Goal: Task Accomplishment & Management: Manage account settings

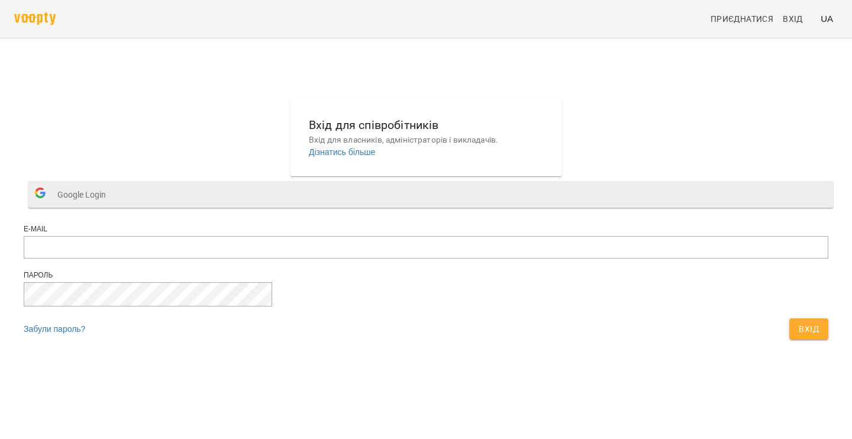
click at [396, 208] on button "Google Login" at bounding box center [430, 194] width 805 height 27
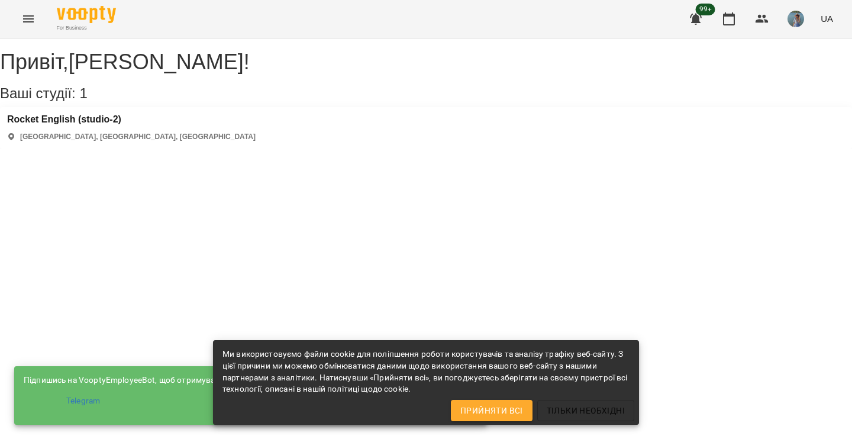
click at [23, 17] on icon "Menu" at bounding box center [28, 19] width 14 height 14
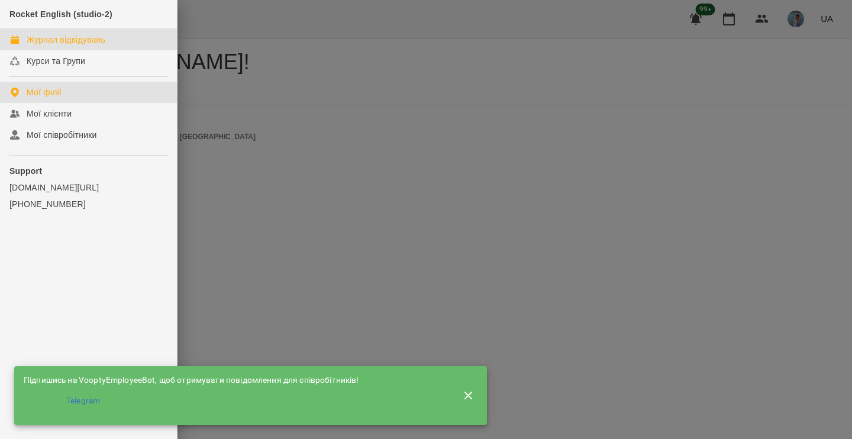
click at [53, 37] on div "Журнал відвідувань" at bounding box center [66, 40] width 79 height 12
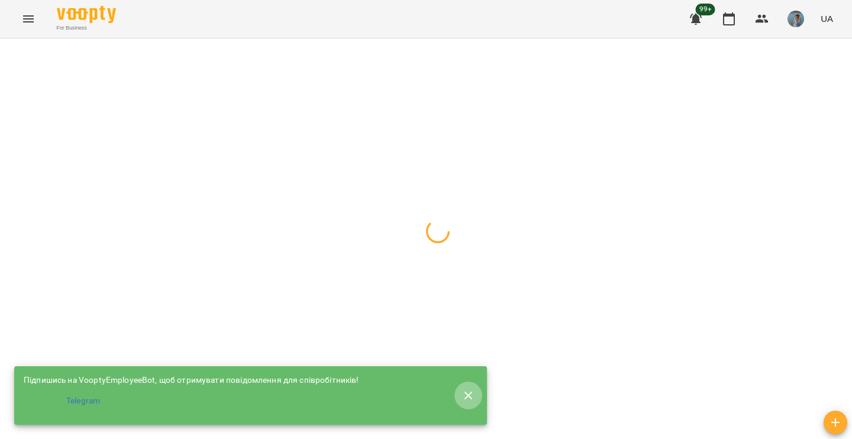
click at [473, 389] on icon "button" at bounding box center [468, 396] width 14 height 14
